Goal: Task Accomplishment & Management: Complete application form

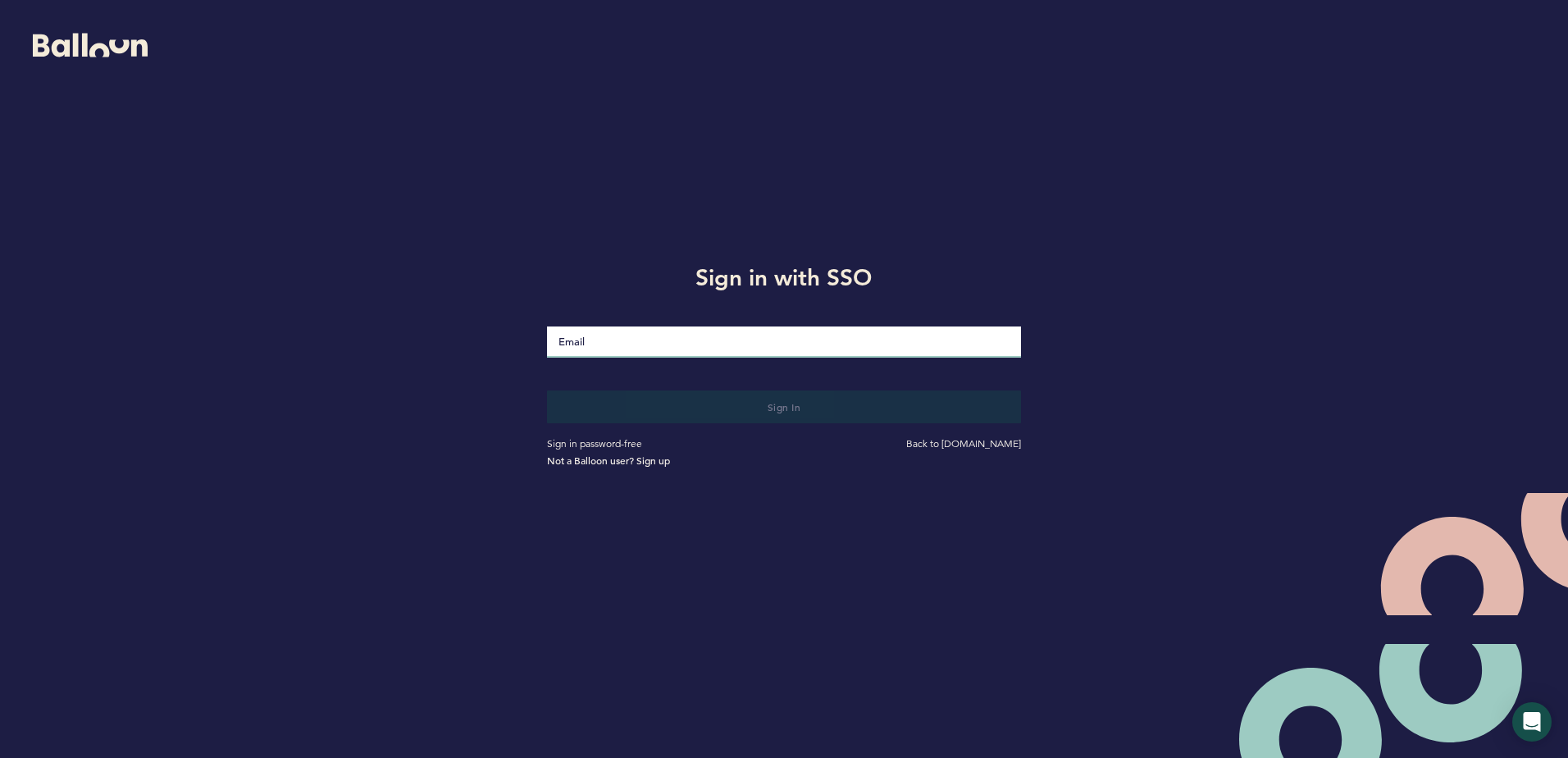
click at [800, 347] on input "Email" at bounding box center [784, 342] width 473 height 31
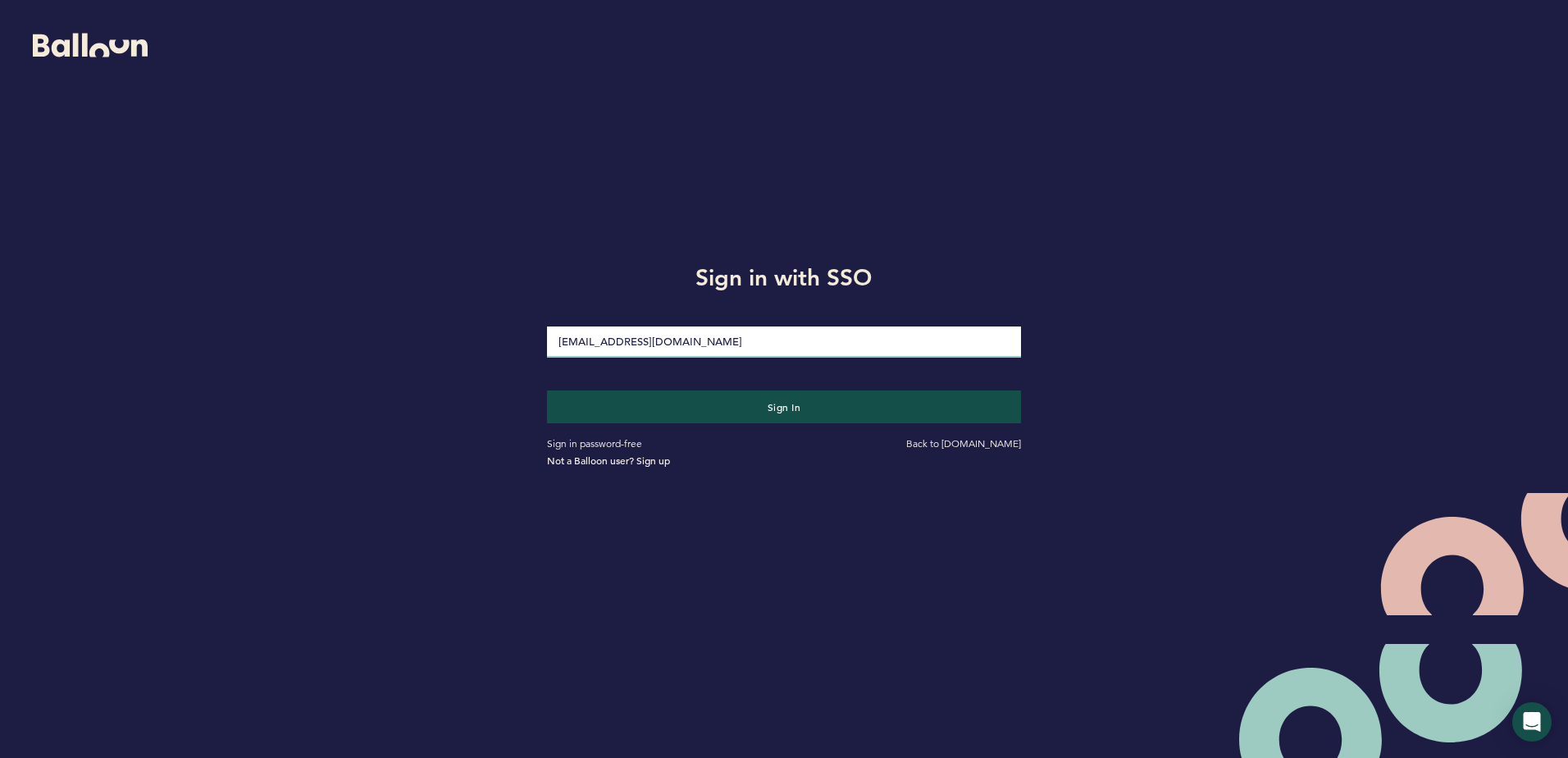
click at [653, 344] on input "[EMAIL_ADDRESS][DOMAIN_NAME]" at bounding box center [784, 342] width 473 height 31
click at [614, 344] on input "[EMAIL_ADDRESS][DOMAIN_NAME]" at bounding box center [784, 342] width 473 height 31
type input "[EMAIL_ADDRESS][DOMAIN_NAME]"
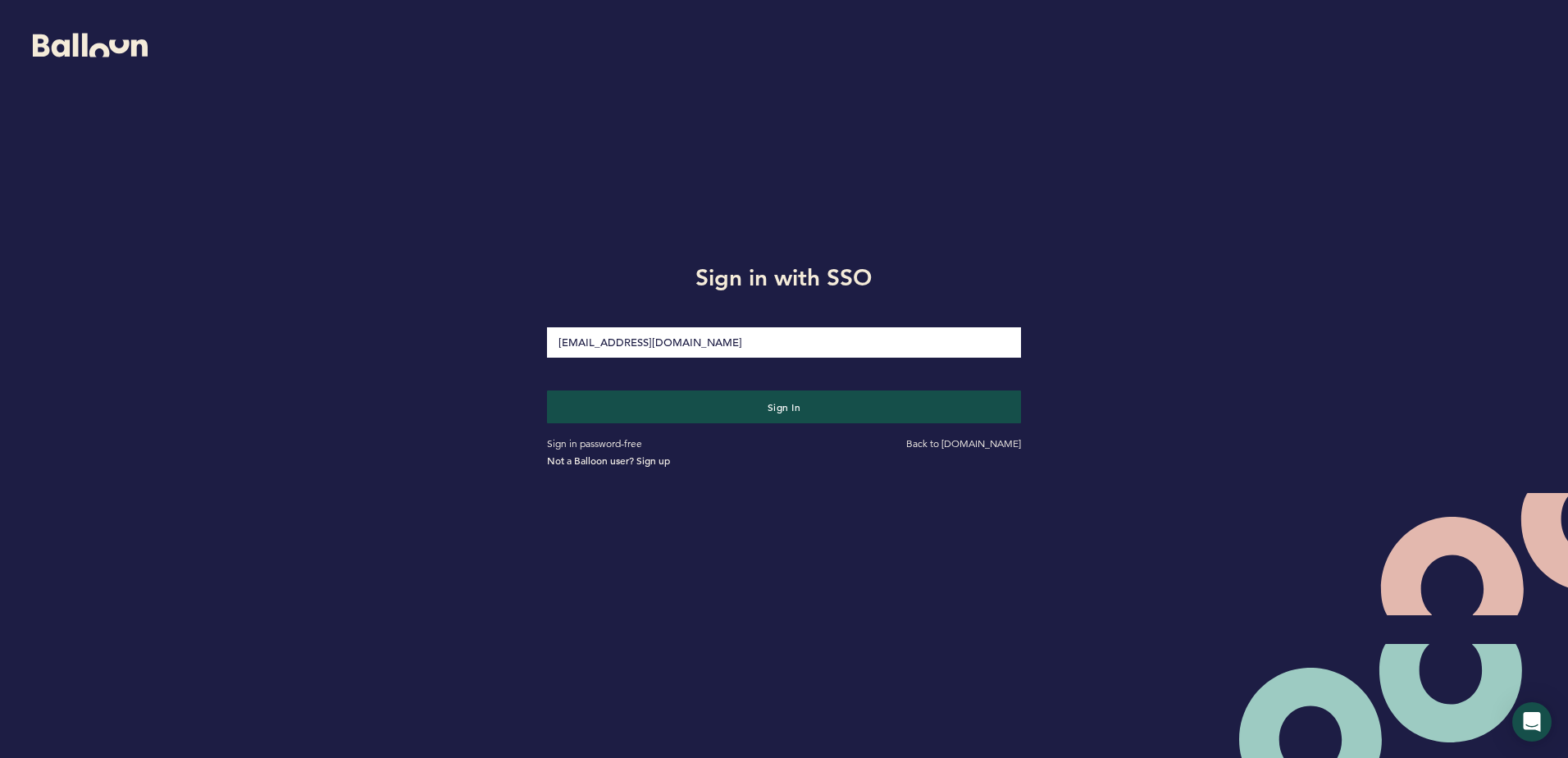
click at [500, 388] on div "Sign in with SSO [EMAIL_ADDRESS][DOMAIN_NAME] Sign in Sign in password-free Bac…" at bounding box center [784, 363] width 1568 height 725
click at [634, 403] on button "Sign in" at bounding box center [784, 406] width 488 height 34
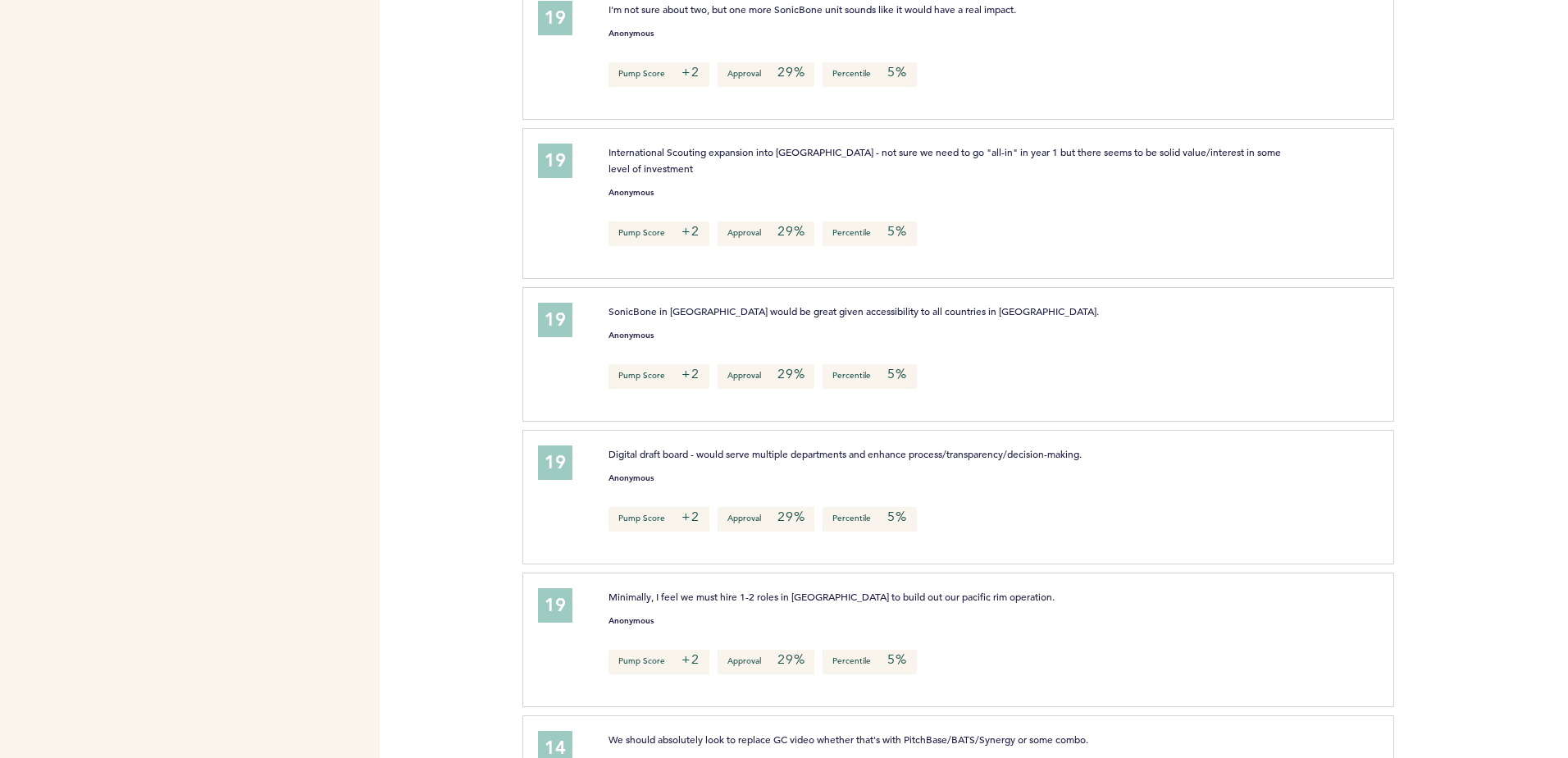
scroll to position [5067, 0]
click at [479, 350] on div "Flights Astros acacchione@astros.com Team Domain: astros Notification Preferenc…" at bounding box center [784, 379] width 1568 height 758
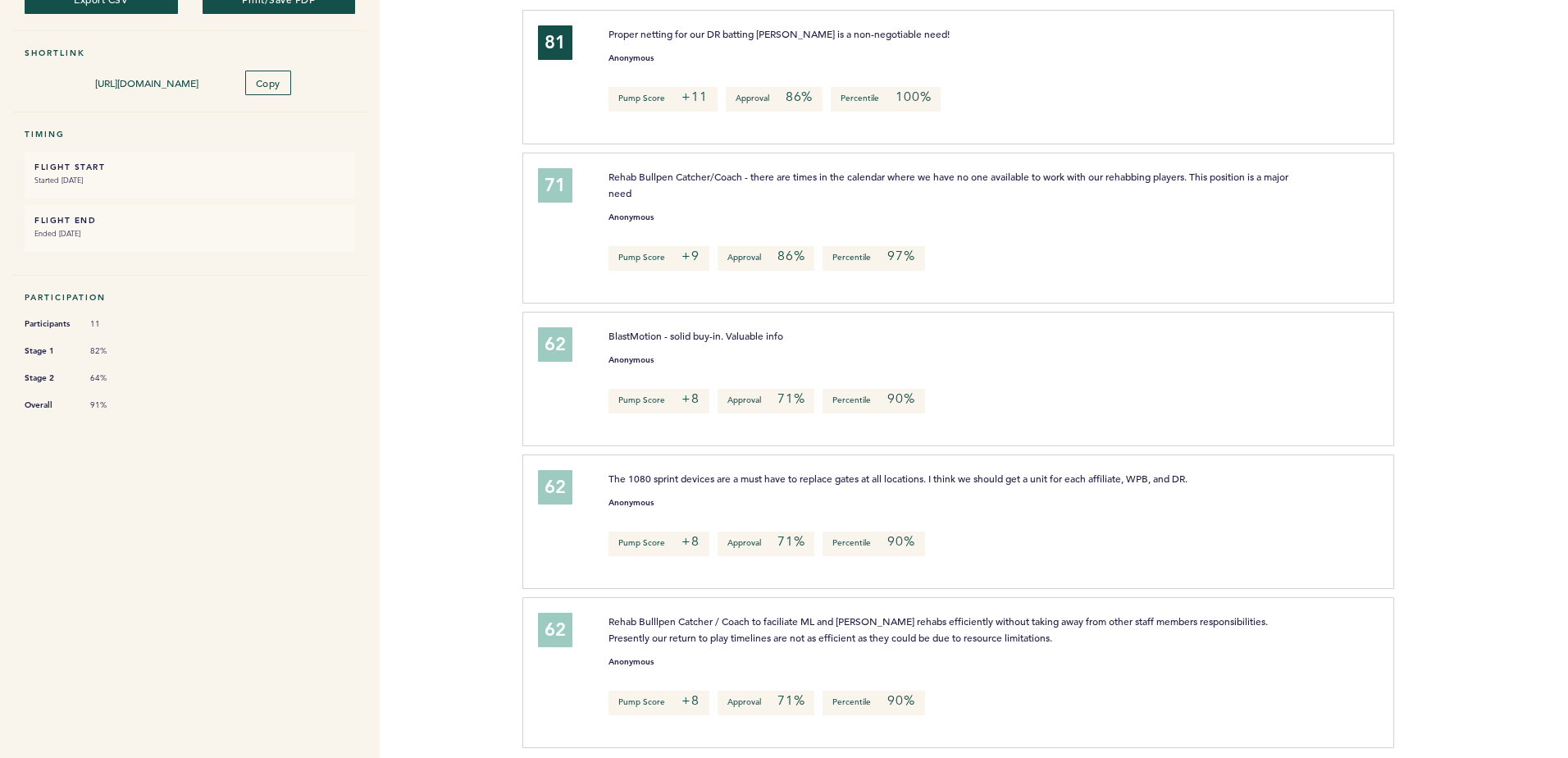
scroll to position [0, 0]
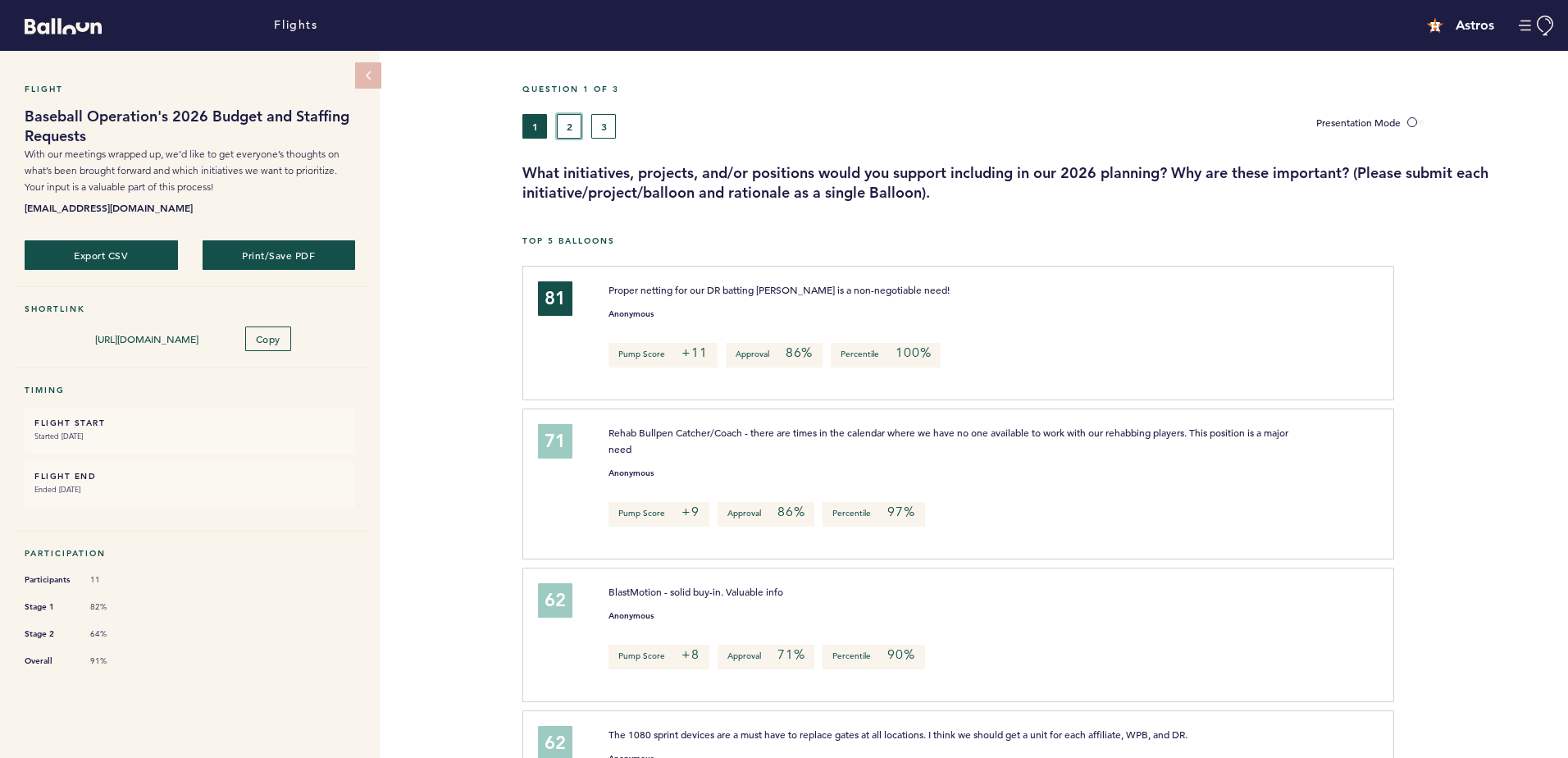
click at [563, 128] on button "2" at bounding box center [569, 126] width 25 height 25
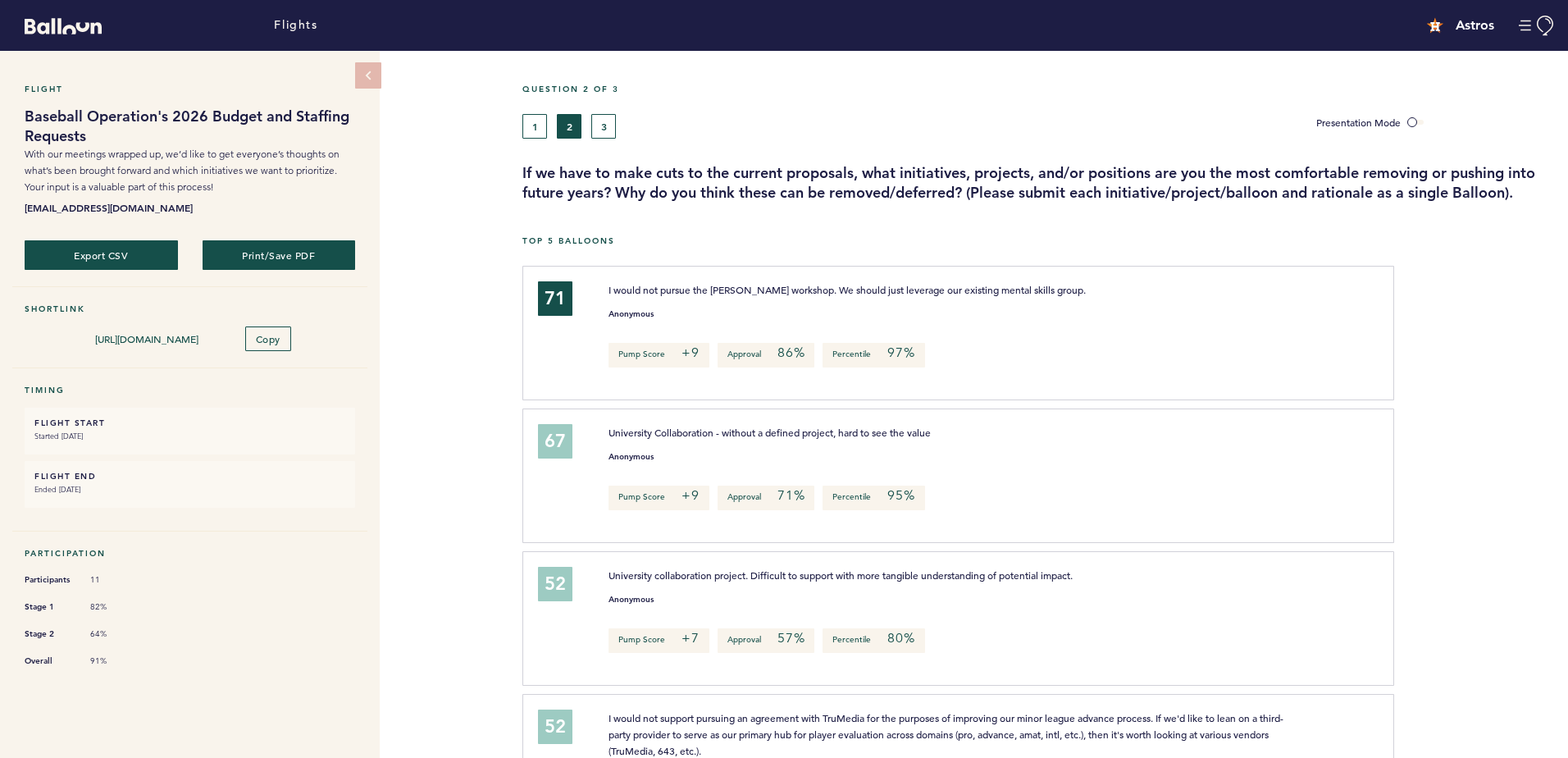
click at [602, 107] on div "Question 2 of 3" at bounding box center [1039, 98] width 1058 height 30
click at [602, 115] on button "3" at bounding box center [603, 126] width 25 height 25
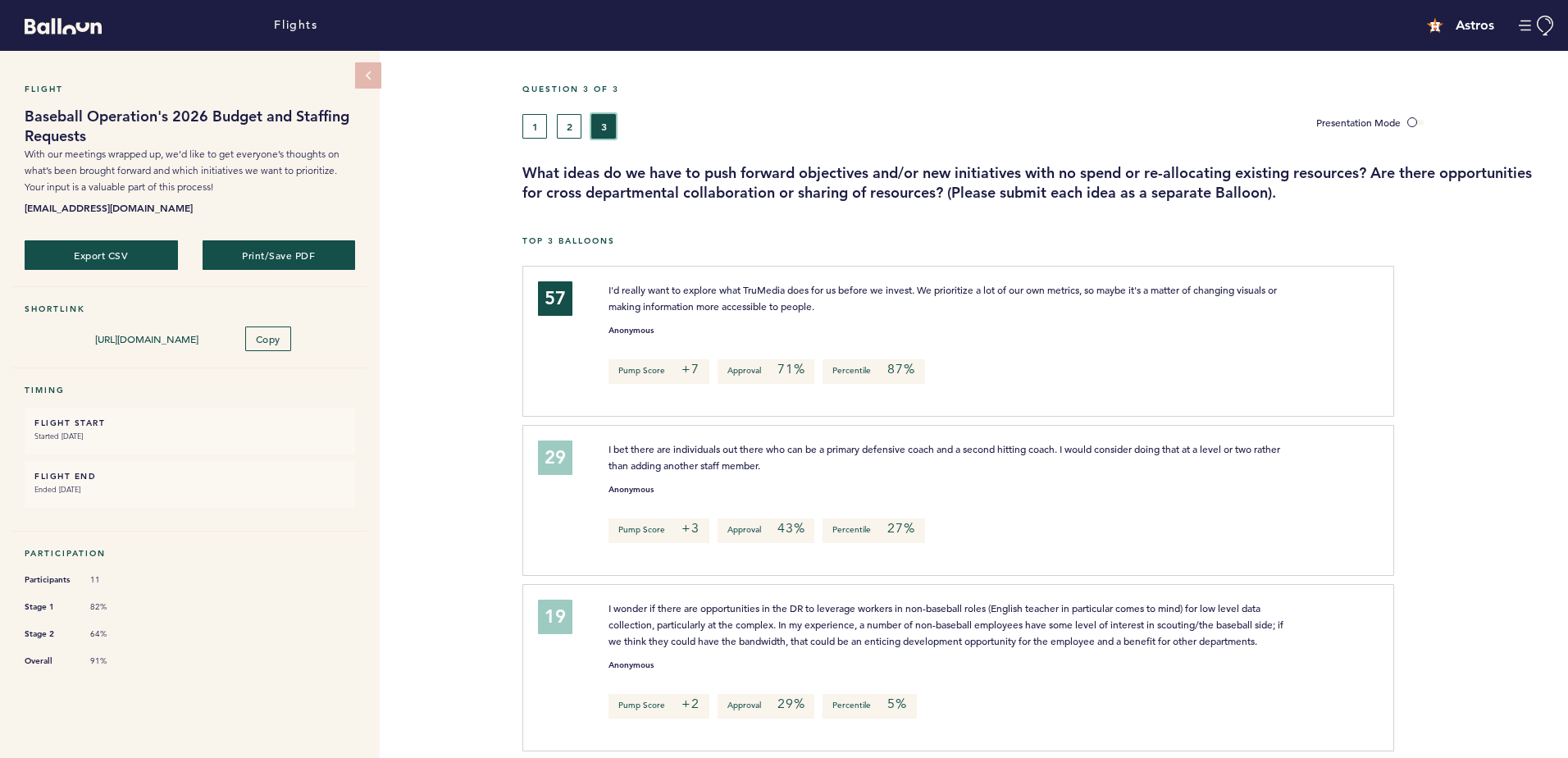
scroll to position [16, 0]
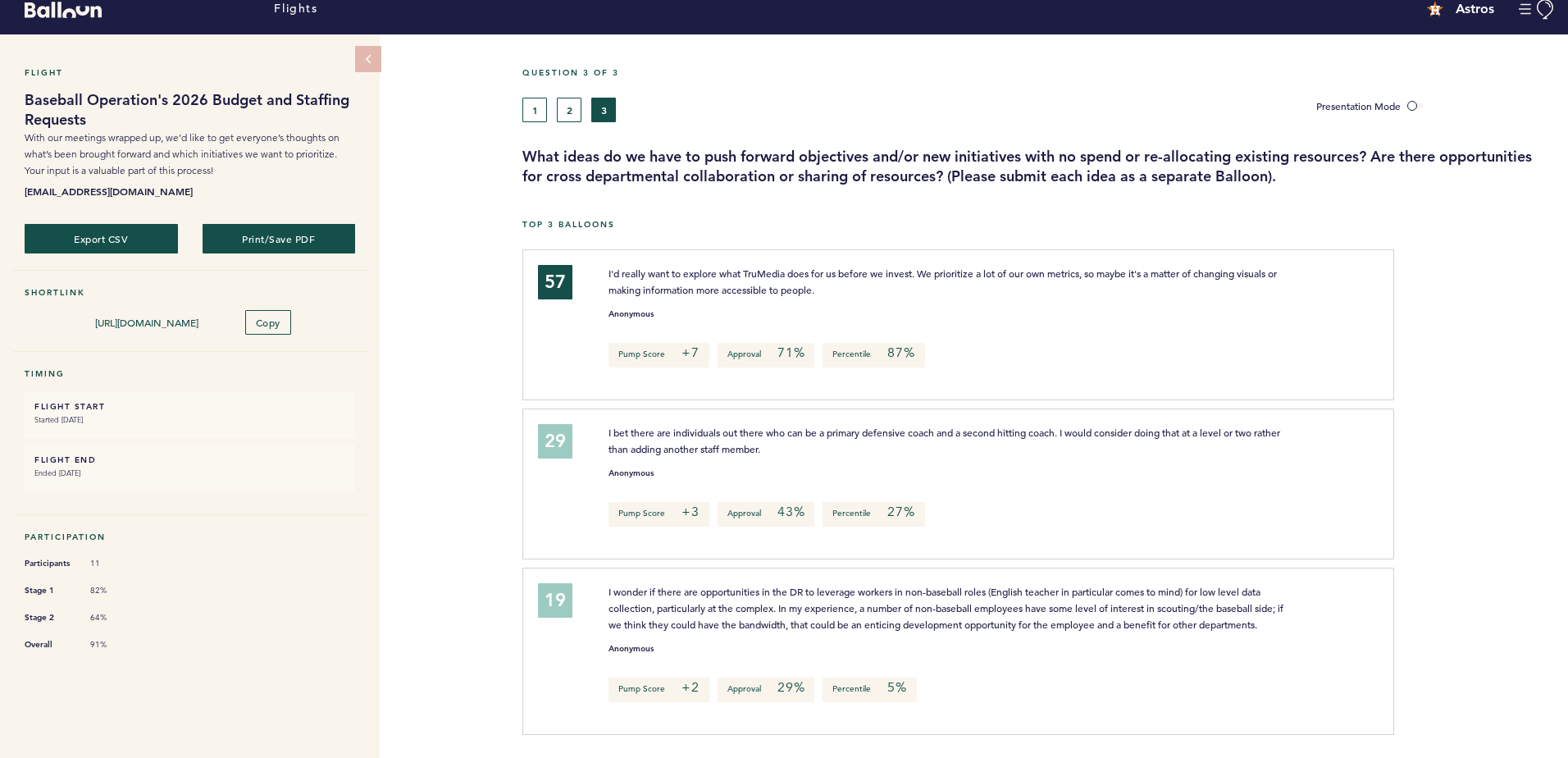
click at [472, 281] on div "Flight Baseball Operation's 2026 Budget and Staffing Requests With our meetings…" at bounding box center [784, 388] width 1568 height 707
